Goal: Transaction & Acquisition: Download file/media

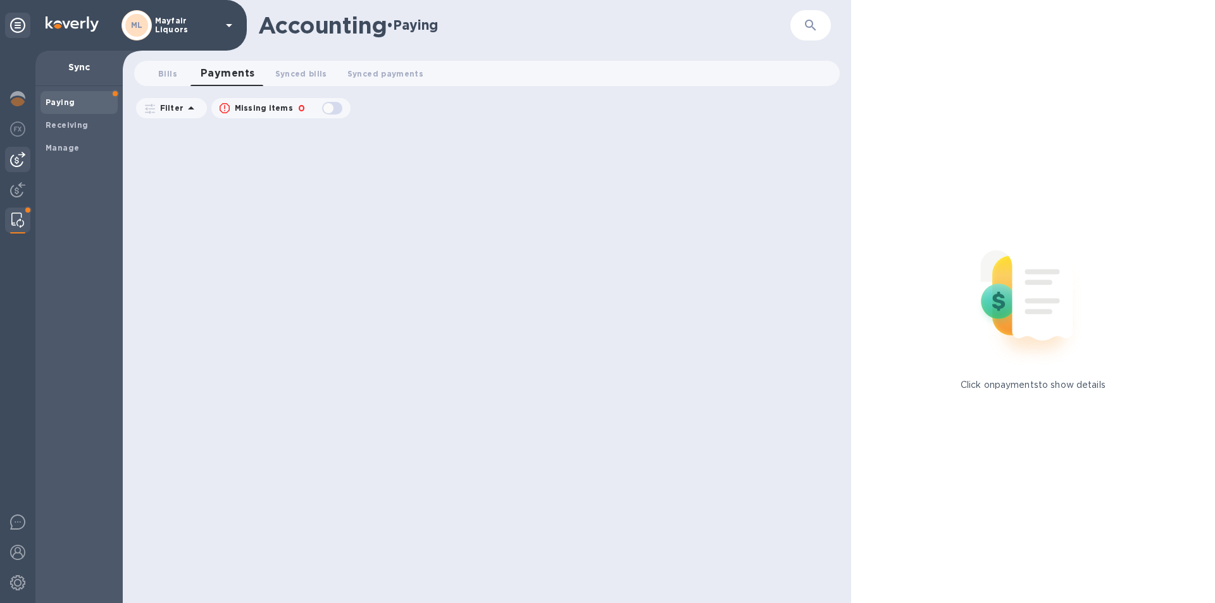
click at [16, 151] on div at bounding box center [17, 159] width 25 height 25
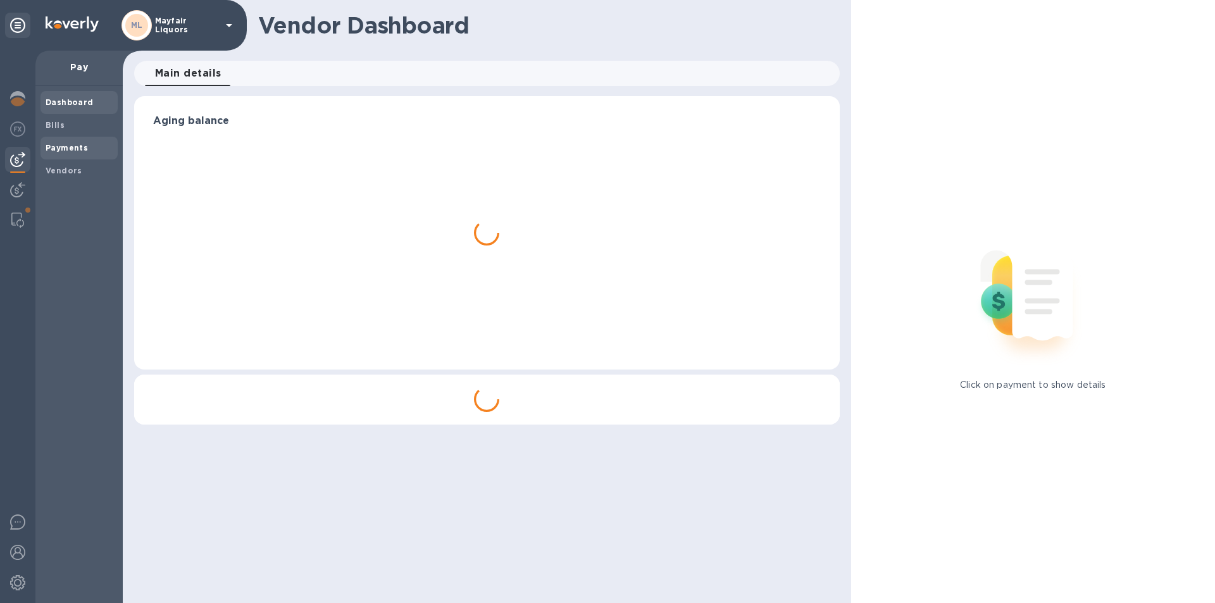
click at [59, 150] on b "Payments" at bounding box center [67, 147] width 42 height 9
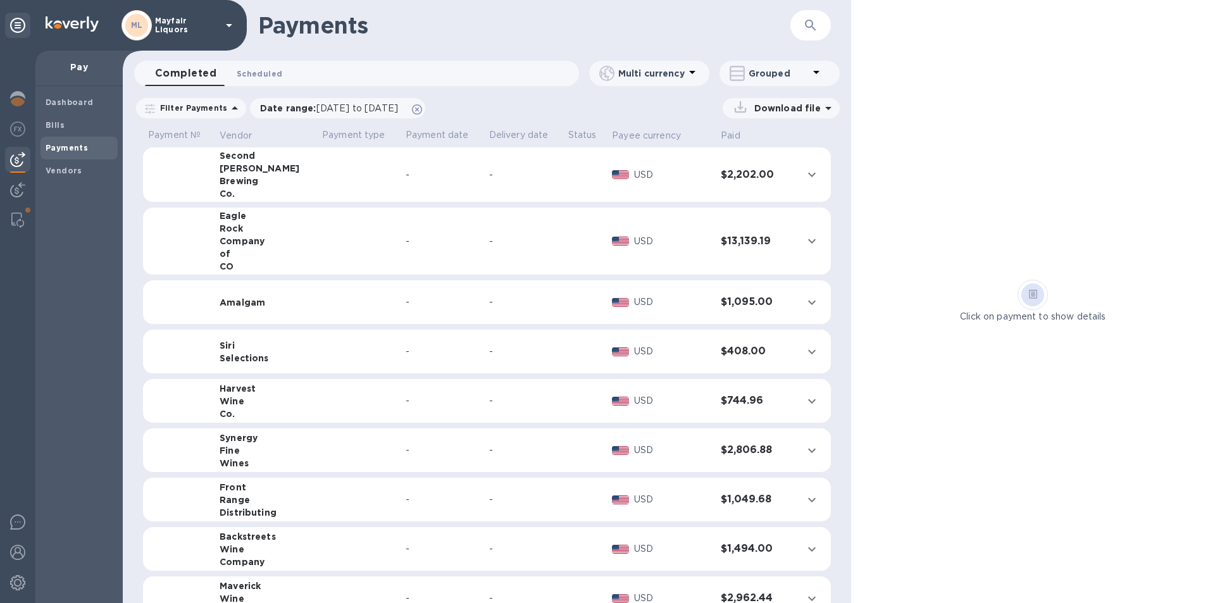
click at [253, 77] on span "Scheduled 0" at bounding box center [260, 73] width 46 height 13
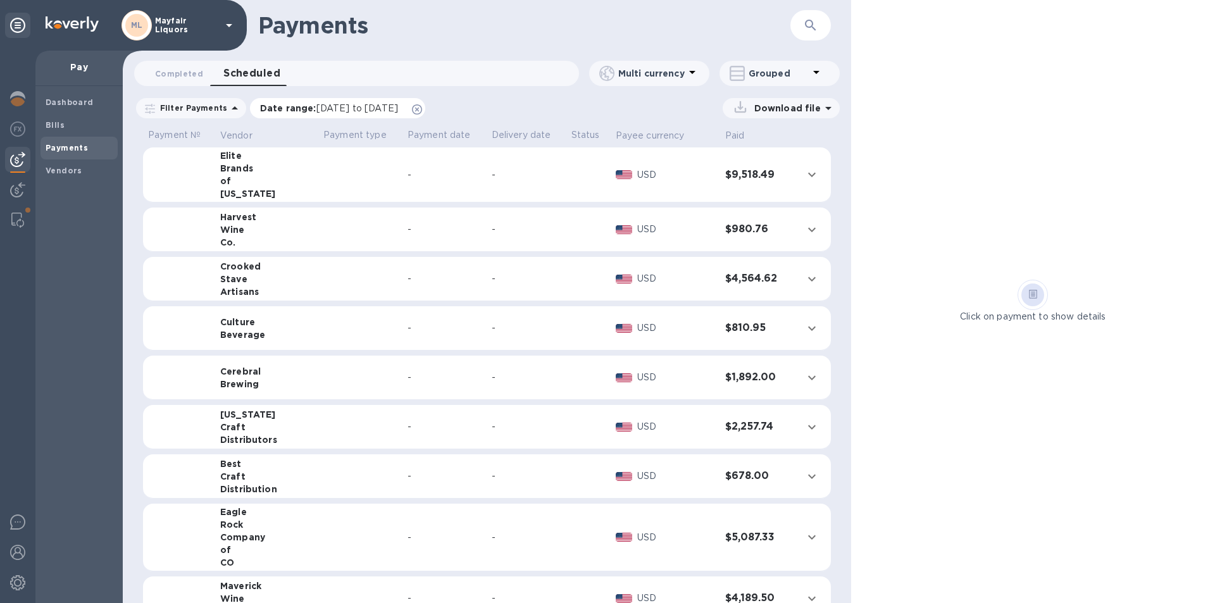
click at [340, 105] on span "[DATE] to [DATE]" at bounding box center [357, 108] width 82 height 10
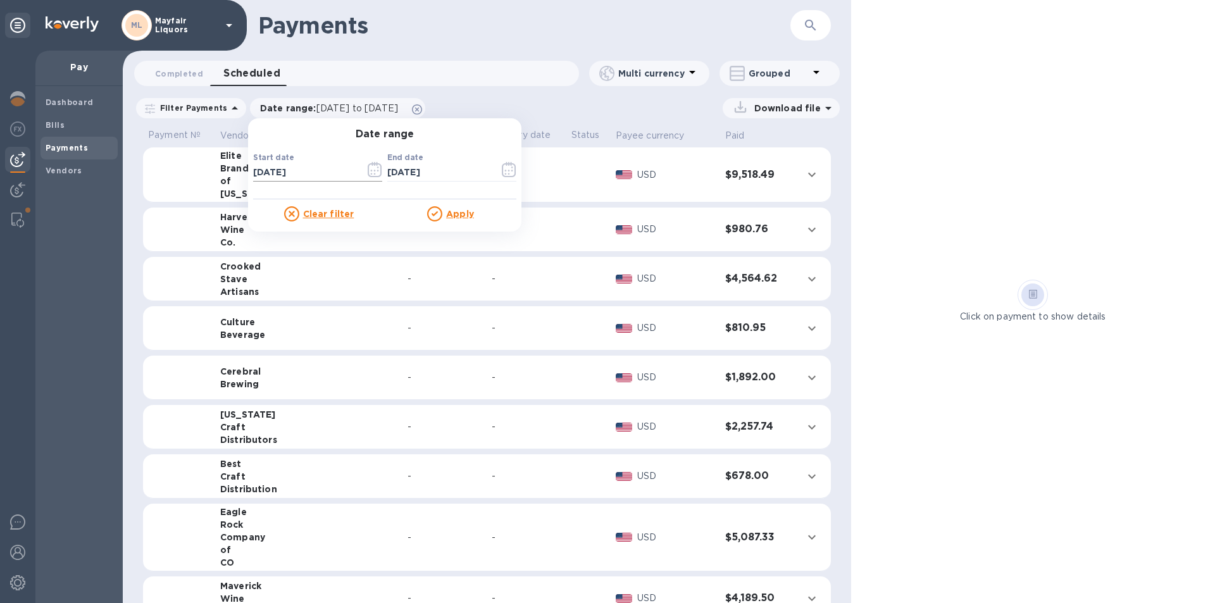
click at [371, 172] on icon "button" at bounding box center [375, 169] width 15 height 15
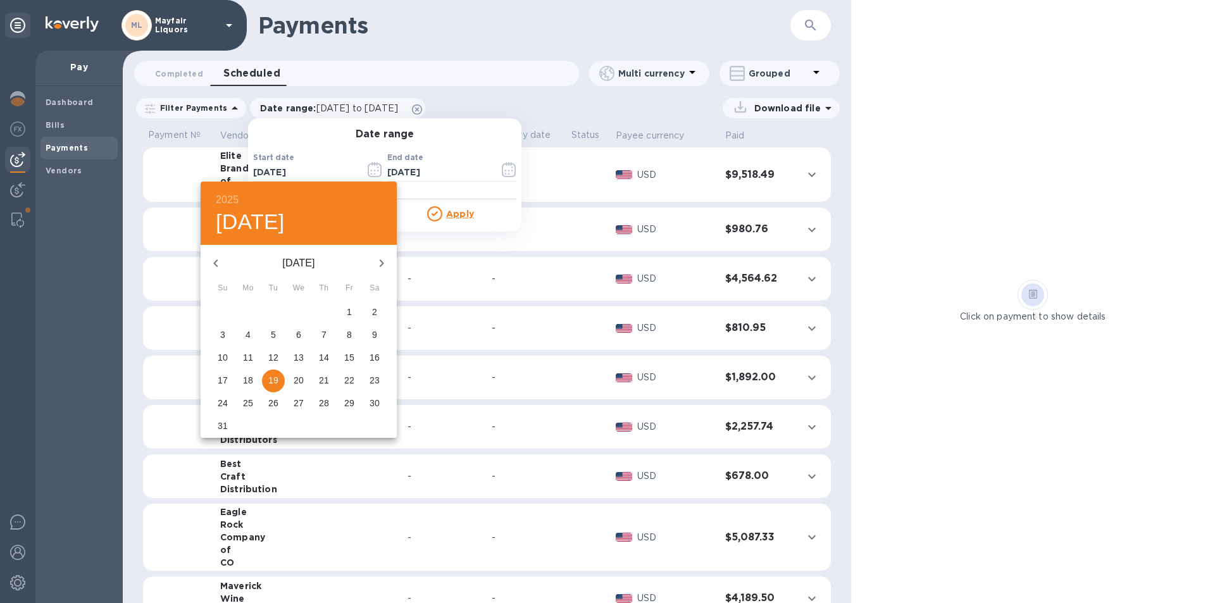
click at [380, 271] on button "button" at bounding box center [381, 263] width 30 height 30
click at [349, 359] on p "19" at bounding box center [349, 357] width 10 height 13
type input "[DATE]"
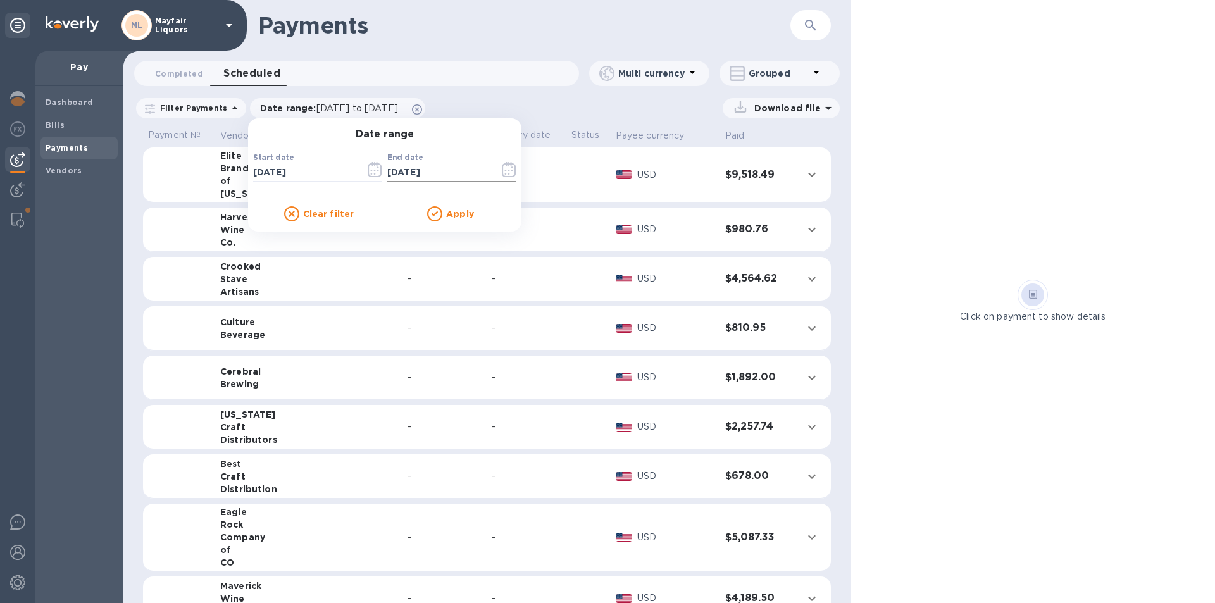
click at [510, 168] on icon "button" at bounding box center [509, 169] width 14 height 15
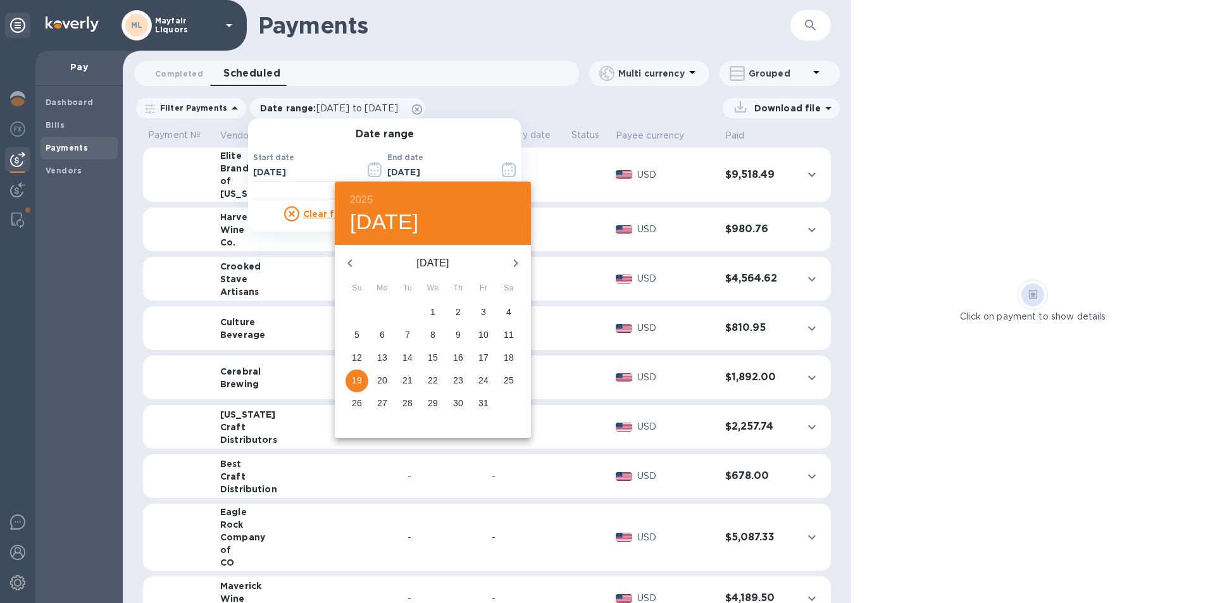
click at [349, 260] on icon "button" at bounding box center [349, 263] width 15 height 15
click at [513, 381] on p "27" at bounding box center [509, 380] width 10 height 13
type input "[DATE]"
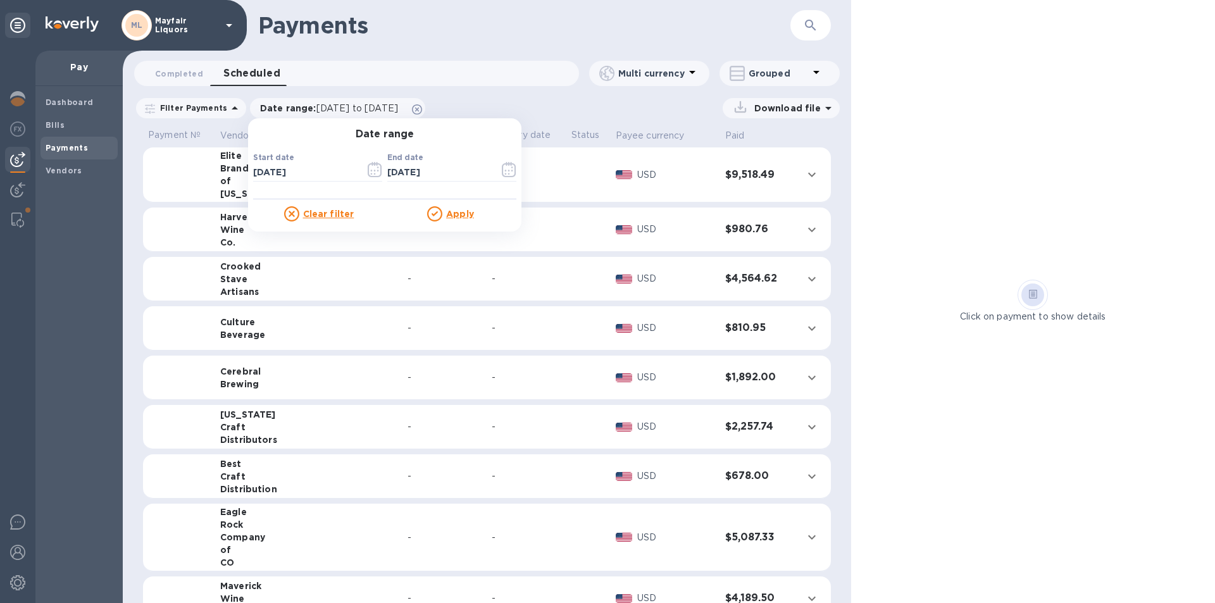
click at [458, 216] on u "Apply" at bounding box center [460, 214] width 28 height 10
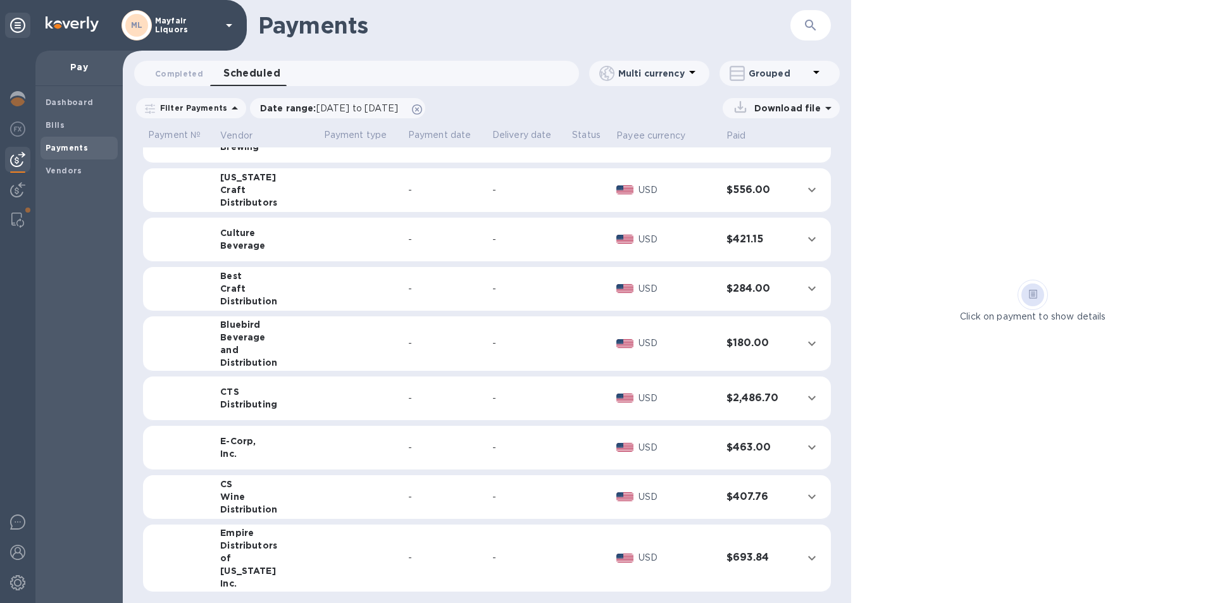
scroll to position [1006, 0]
click at [815, 109] on p "Download file" at bounding box center [785, 108] width 72 height 13
click at [661, 182] on p "PDF file" at bounding box center [648, 186] width 37 height 13
